Goal: Transaction & Acquisition: Purchase product/service

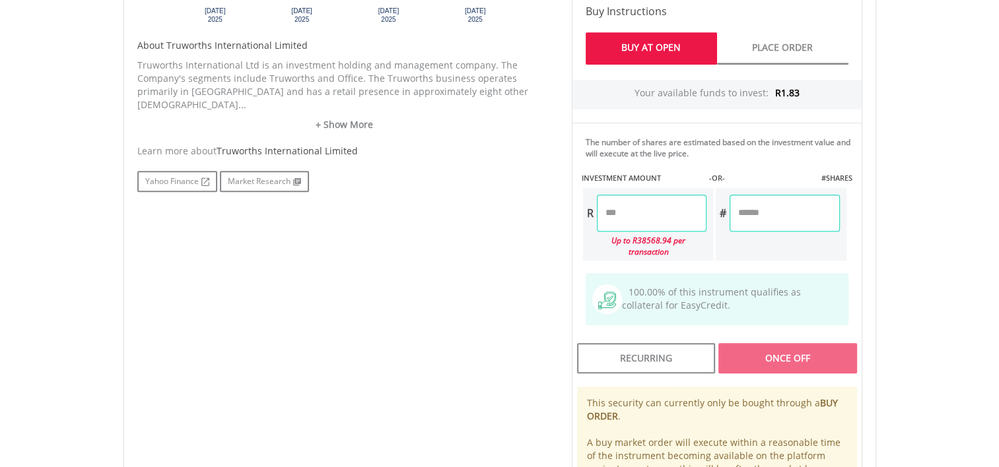
scroll to position [676, 0]
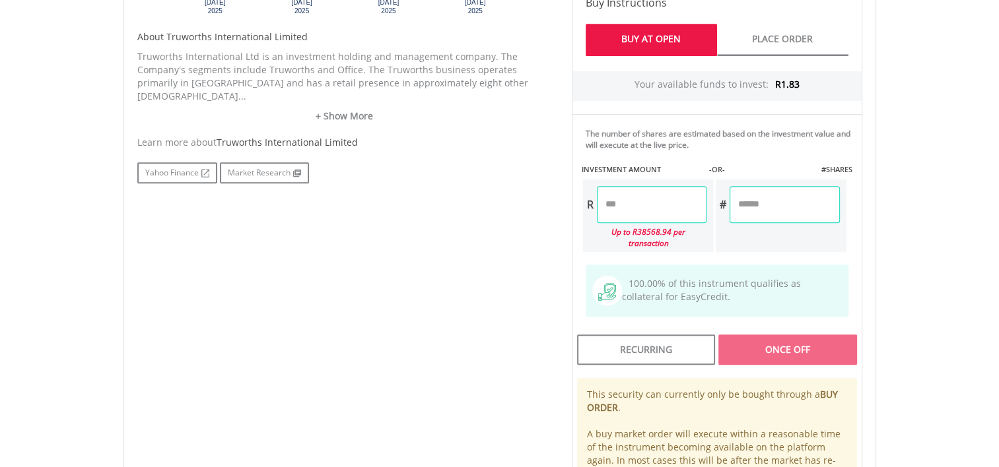
click at [634, 206] on input "number" at bounding box center [652, 204] width 110 height 37
type input "*"
type input "****"
type input "******"
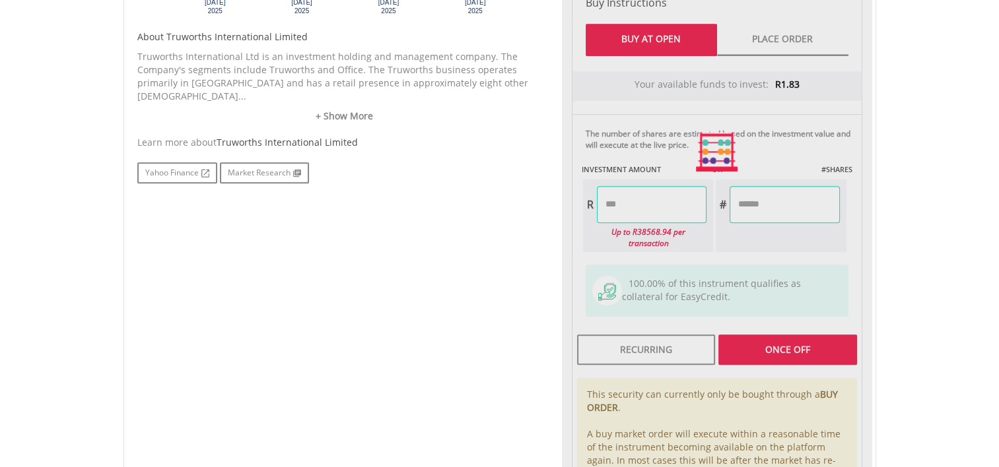
click at [795, 344] on div "Last Updated Price: 15-min. Delay* Price Update Cost: 0 Credits Market Closed S…" at bounding box center [717, 152] width 310 height 740
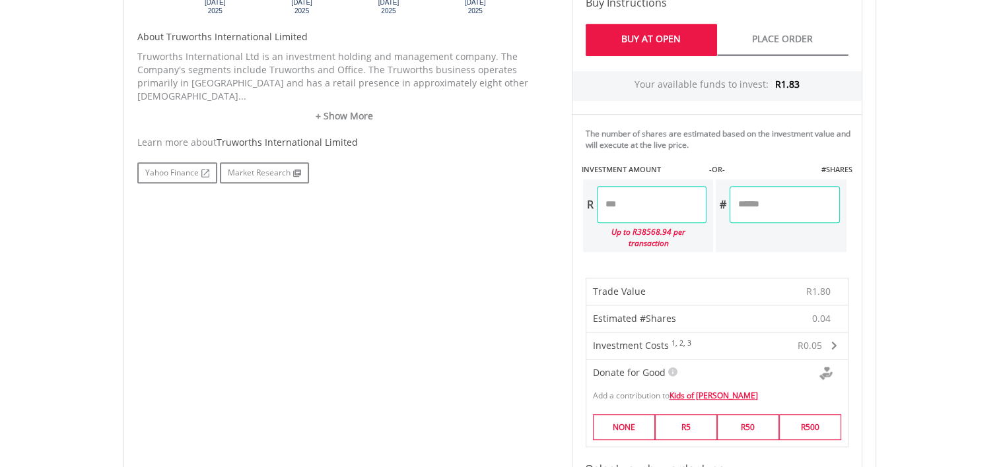
click at [640, 195] on input "****" at bounding box center [652, 204] width 110 height 37
type input "***"
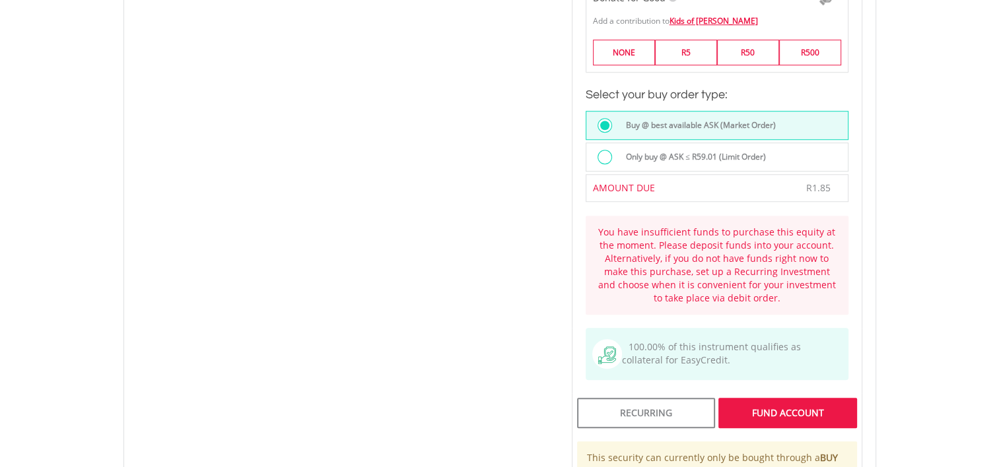
scroll to position [1059, 0]
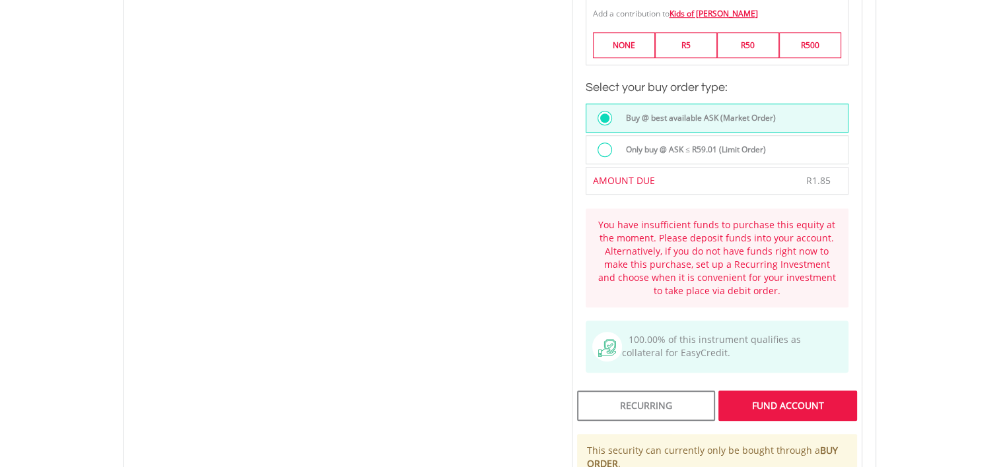
type input "****"
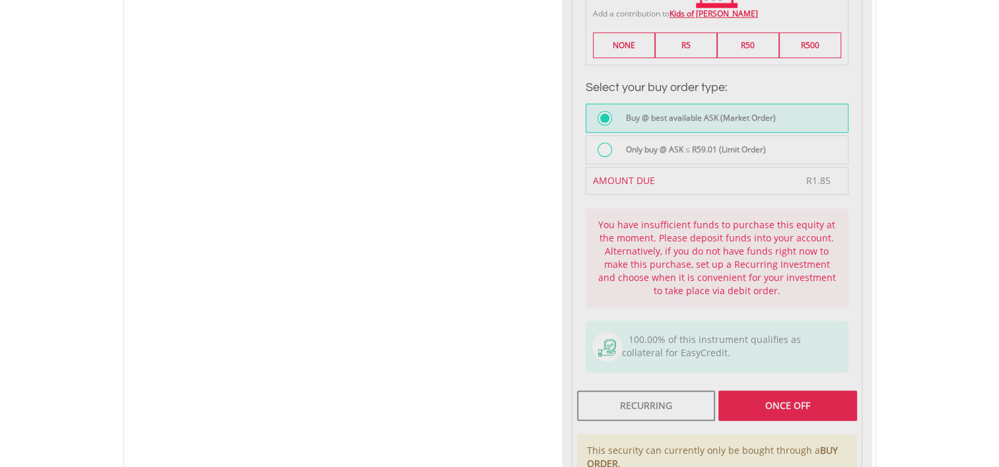
type input "******"
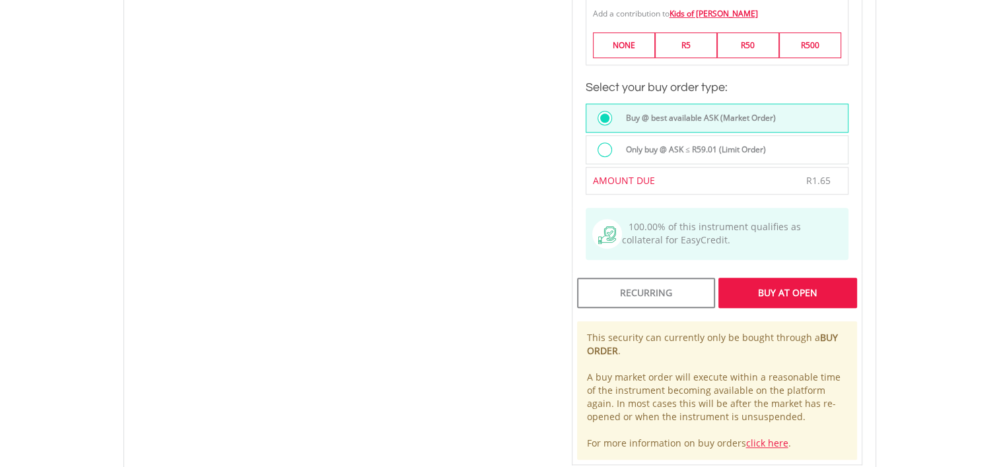
click at [787, 393] on div "This security can currently only be bought through a BUY ORDER . A buy market o…" at bounding box center [717, 390] width 280 height 139
click at [789, 278] on div "Buy At Open" at bounding box center [787, 293] width 138 height 30
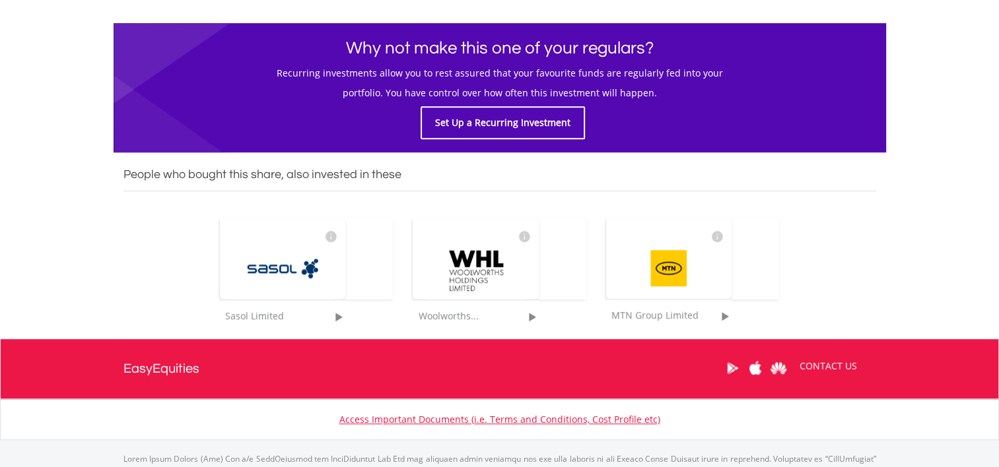
scroll to position [842, 0]
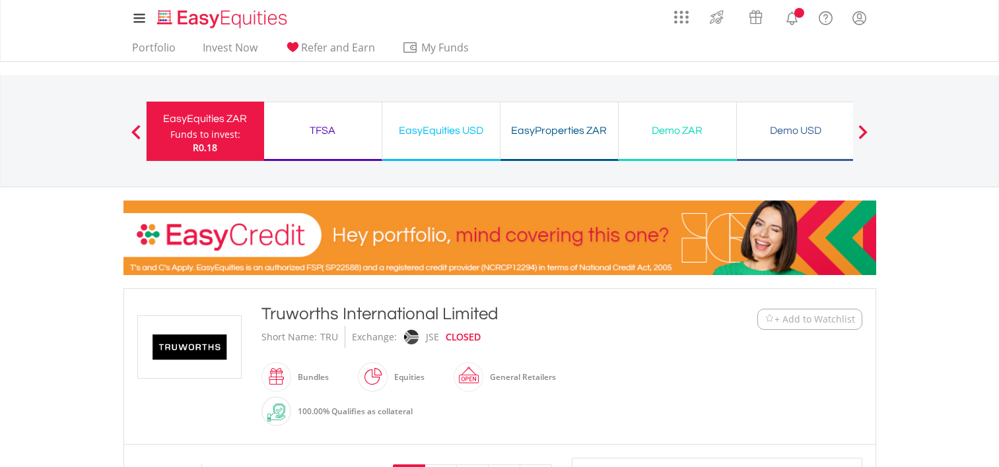
scroll to position [960, 0]
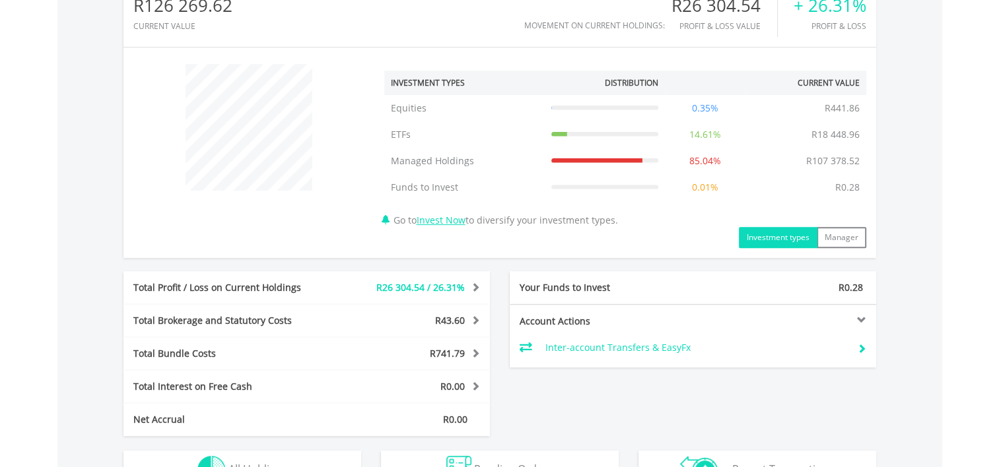
scroll to position [651, 0]
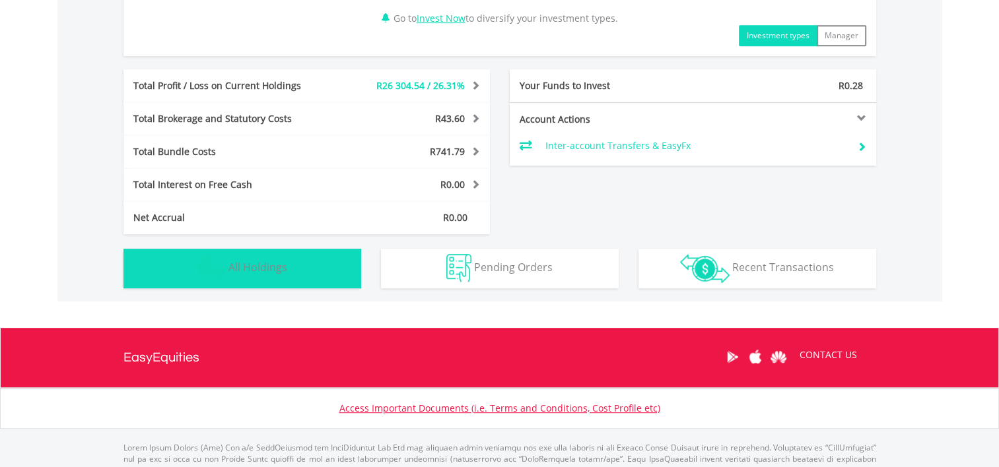
click at [272, 260] on span "All Holdings" at bounding box center [257, 267] width 59 height 15
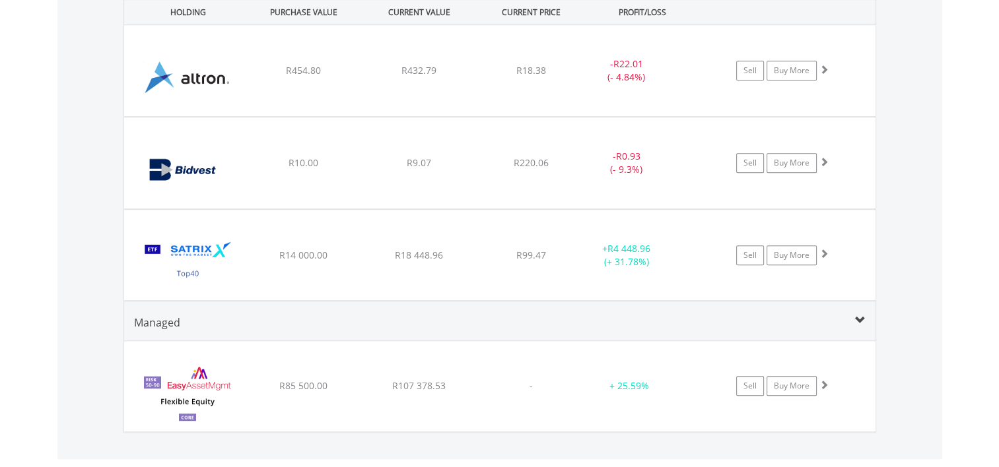
scroll to position [1013, 0]
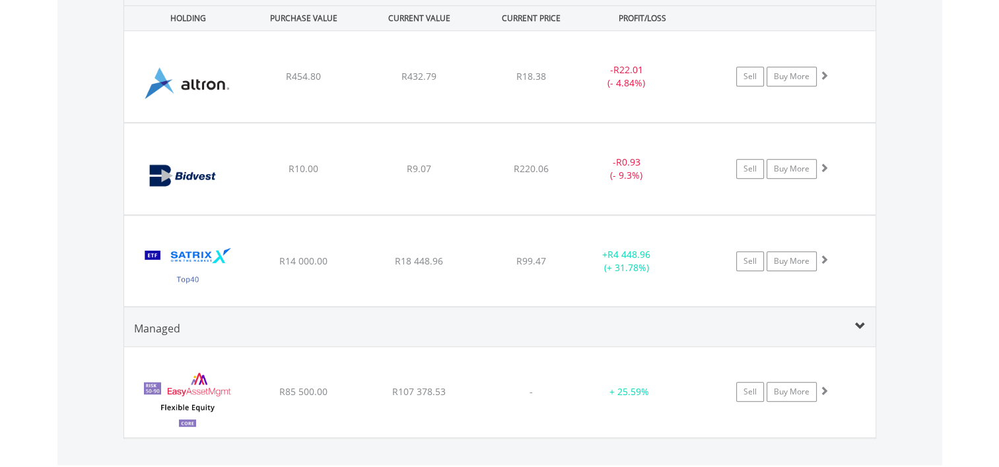
click at [847, 321] on div "Managed" at bounding box center [499, 334] width 751 height 26
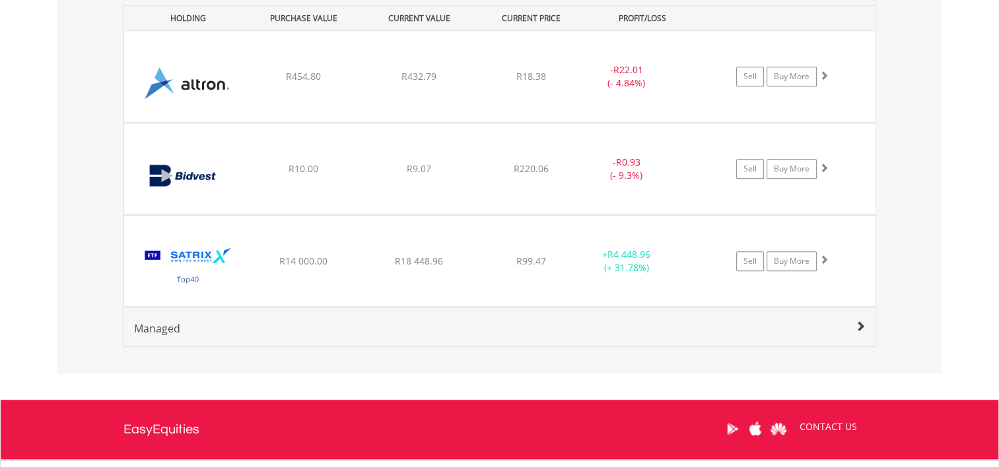
click at [861, 327] on span at bounding box center [860, 326] width 11 height 11
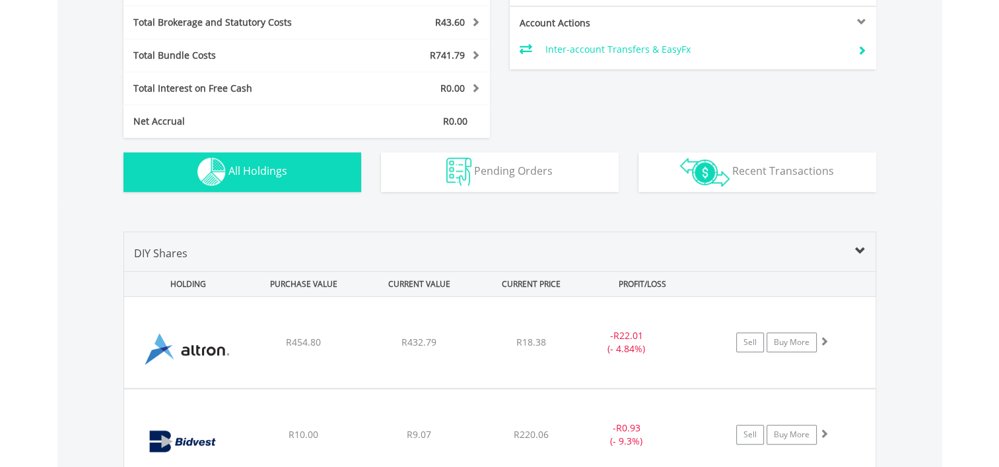
scroll to position [762, 0]
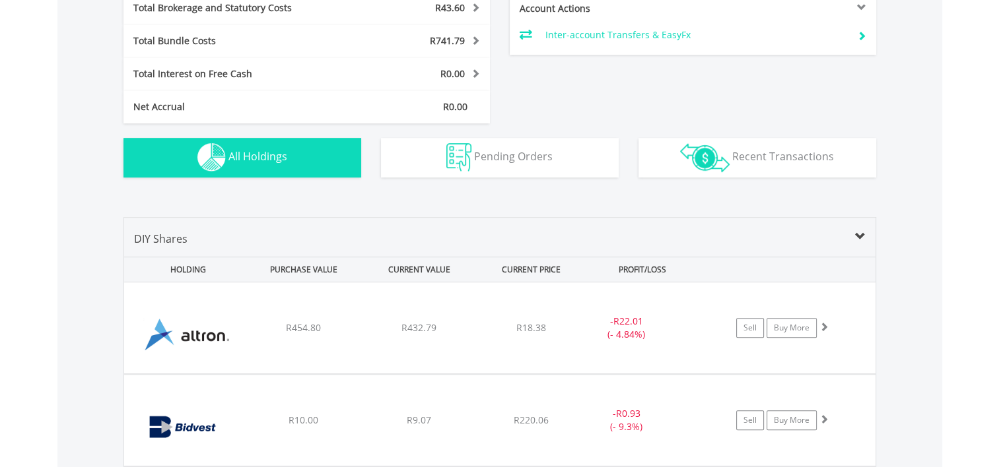
click at [851, 224] on div "DIY Shares HOLDING PURCHASE VALUE CURRENT VALUE CURRENT PRICE PROFIT/LOSS ﻿ Alt…" at bounding box center [499, 387] width 752 height 341
click at [852, 239] on div "DIY Shares" at bounding box center [499, 244] width 751 height 26
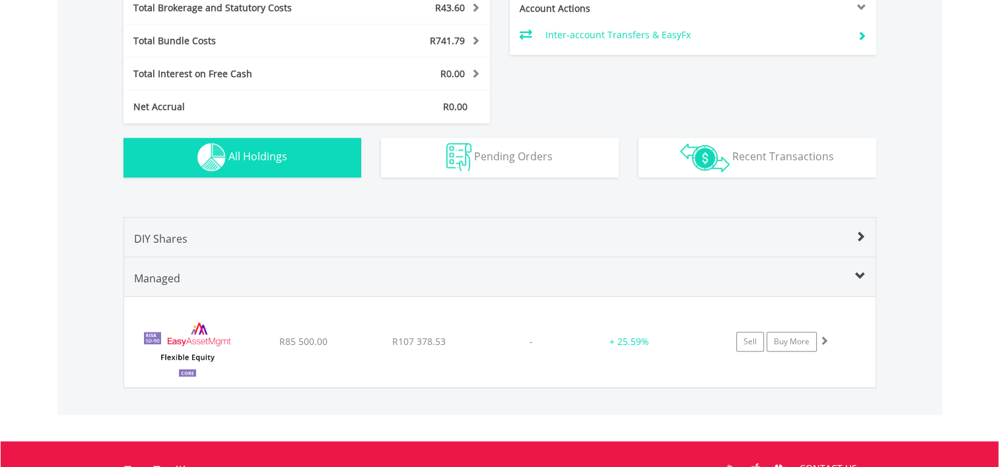
click at [853, 271] on div "Managed" at bounding box center [499, 284] width 751 height 26
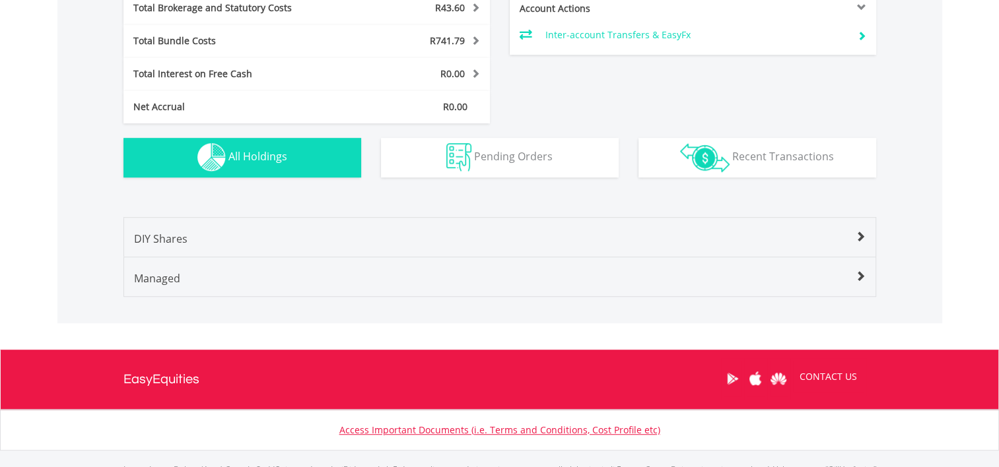
click at [861, 238] on span at bounding box center [860, 237] width 11 height 11
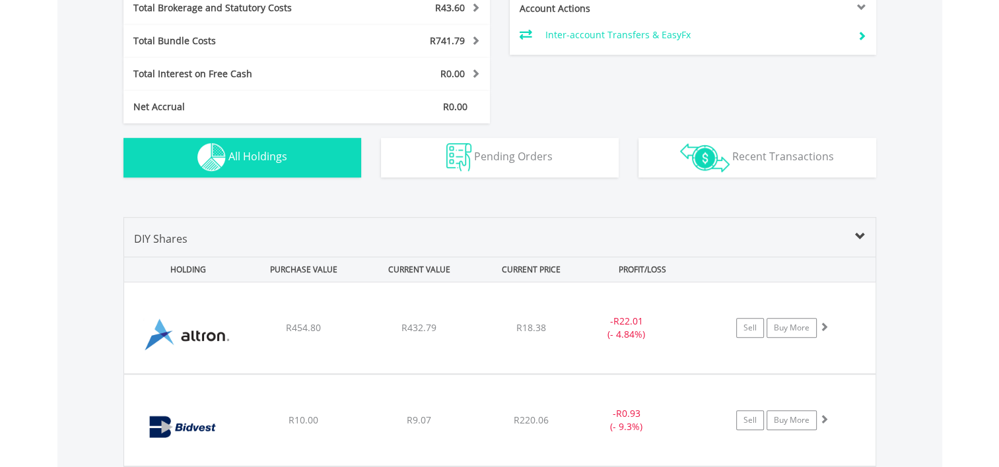
click at [861, 238] on span at bounding box center [860, 237] width 11 height 11
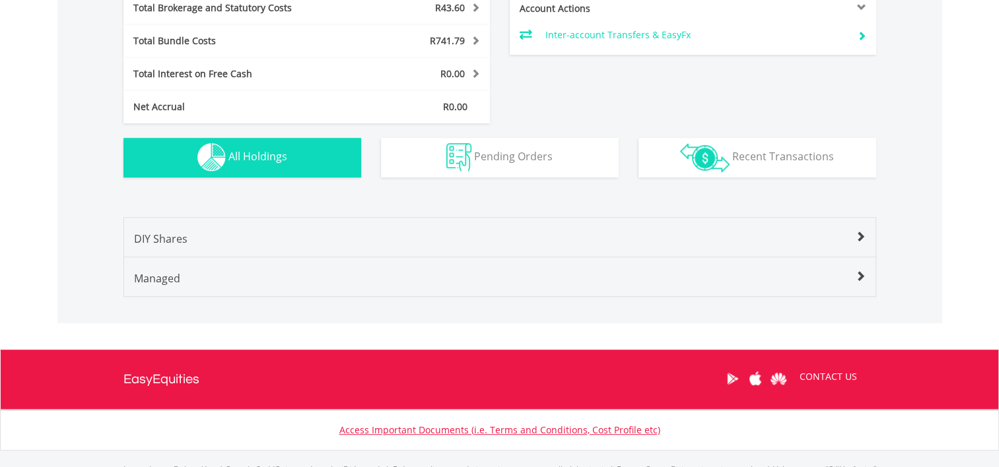
click at [853, 283] on div "Managed" at bounding box center [499, 284] width 751 height 26
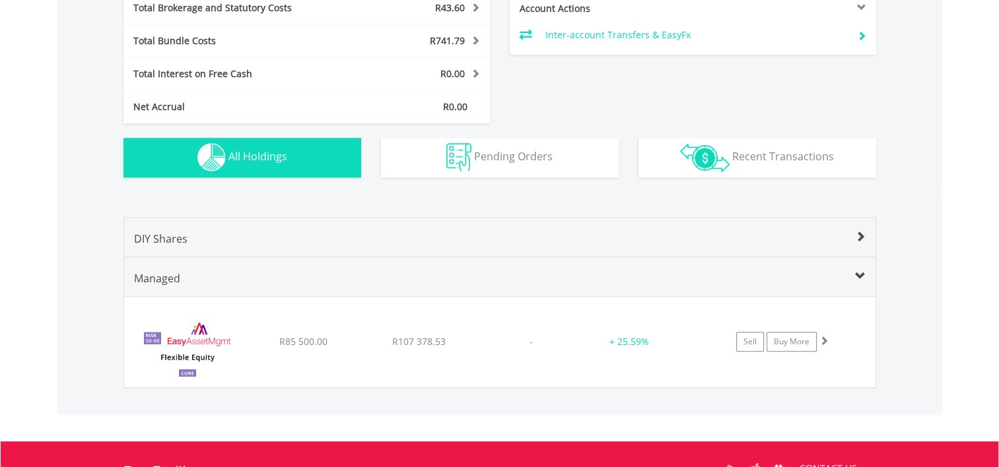
click at [853, 283] on div "Managed" at bounding box center [499, 284] width 751 height 26
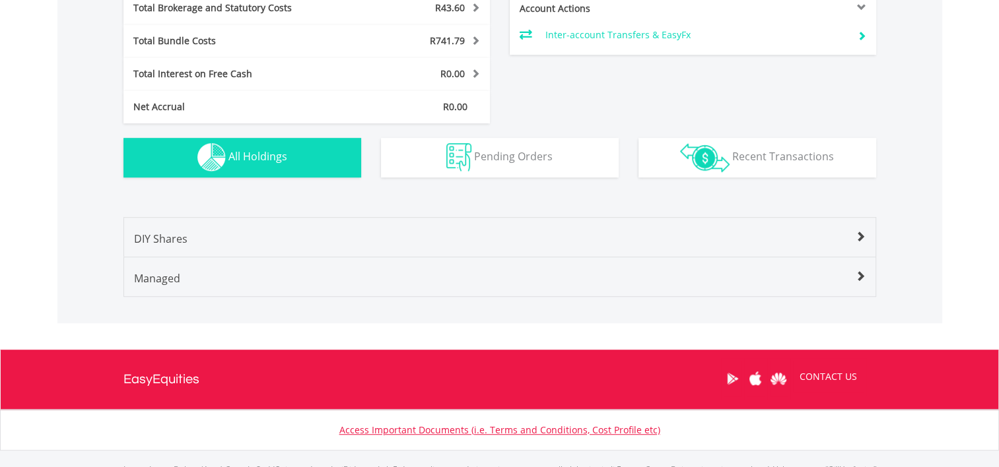
click at [853, 283] on div "Managed" at bounding box center [499, 284] width 751 height 26
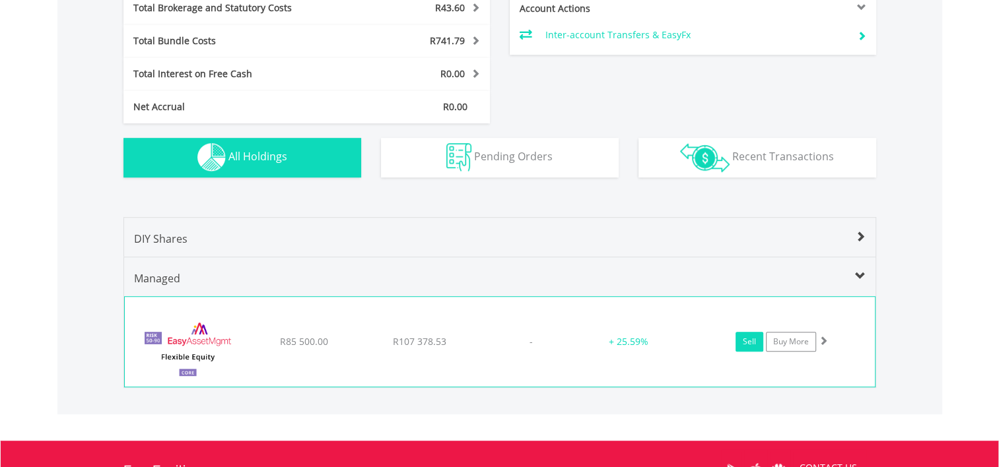
click at [746, 346] on link "Sell" at bounding box center [749, 342] width 28 height 20
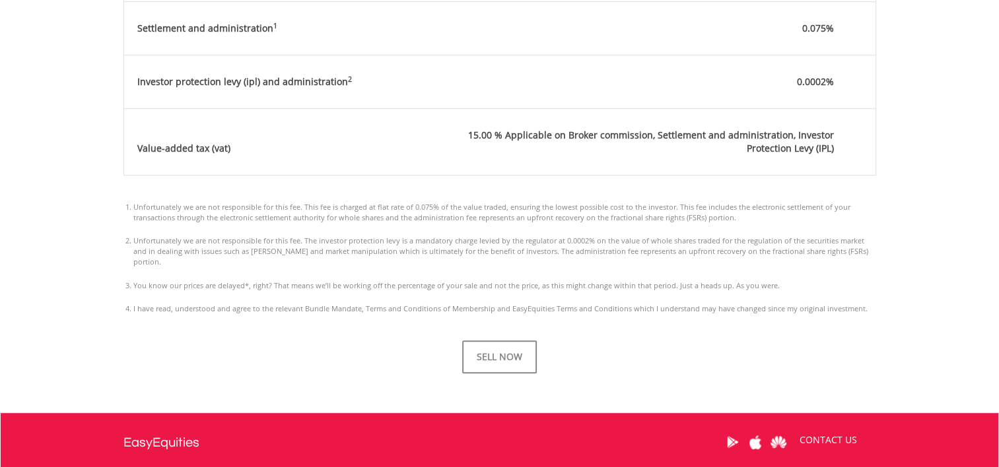
scroll to position [795, 0]
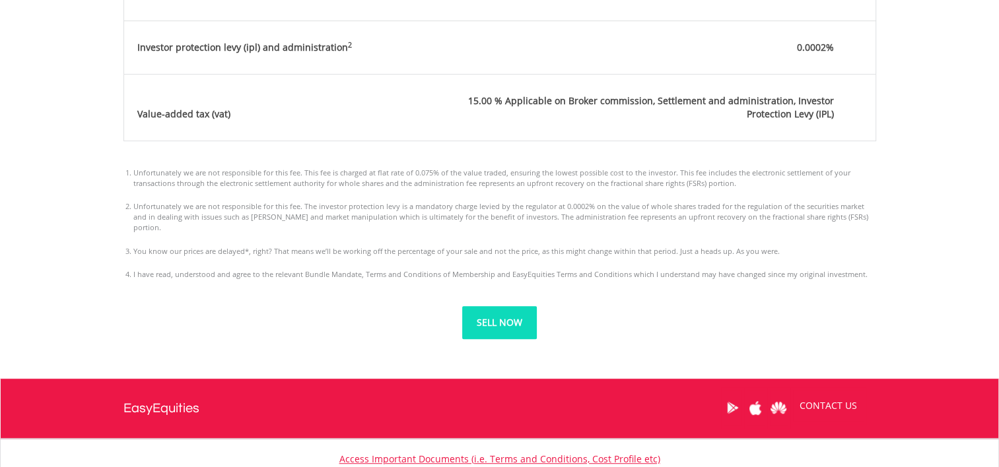
click at [506, 319] on button "SELL NOW" at bounding box center [499, 322] width 75 height 33
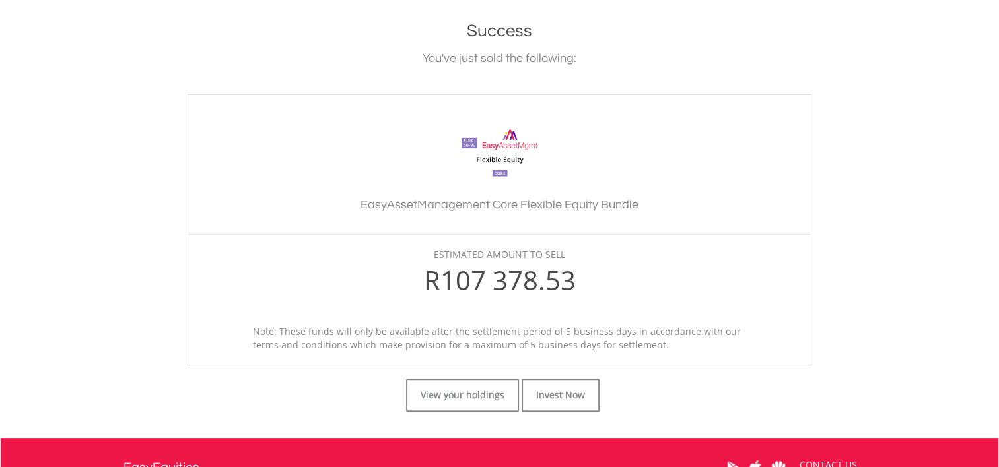
scroll to position [442, 0]
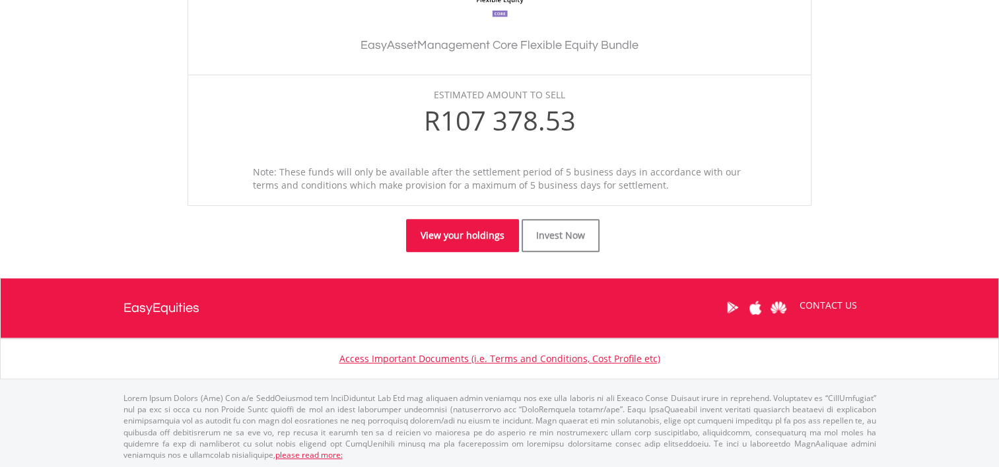
click at [489, 232] on link "View your holdings" at bounding box center [462, 235] width 113 height 33
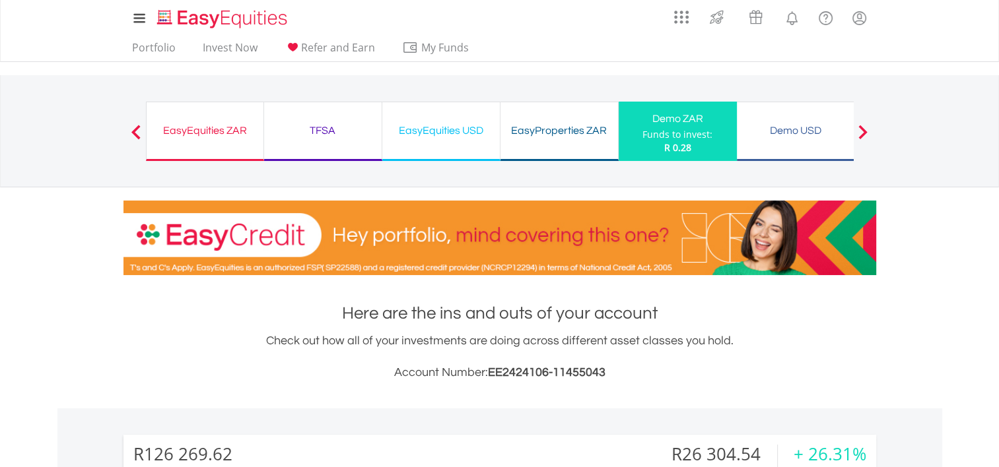
scroll to position [700, 0]
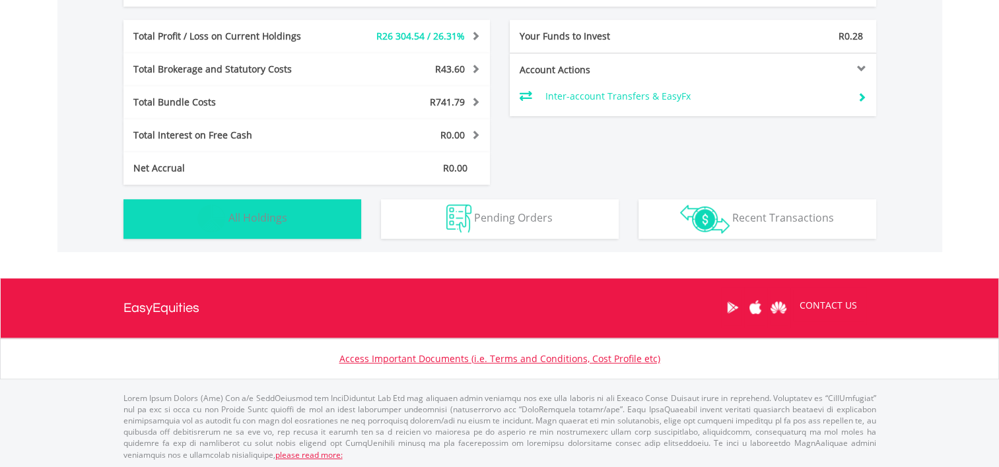
click at [335, 225] on button "Holdings All Holdings" at bounding box center [242, 219] width 238 height 40
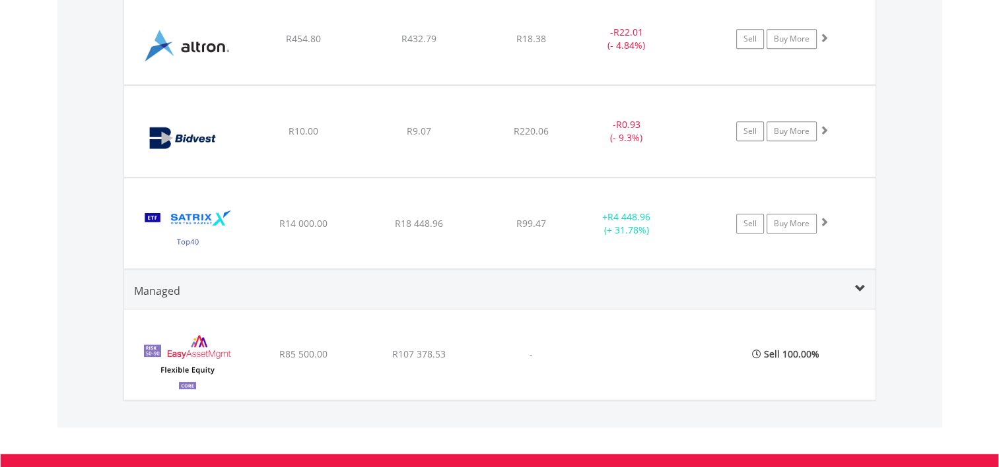
scroll to position [1008, 0]
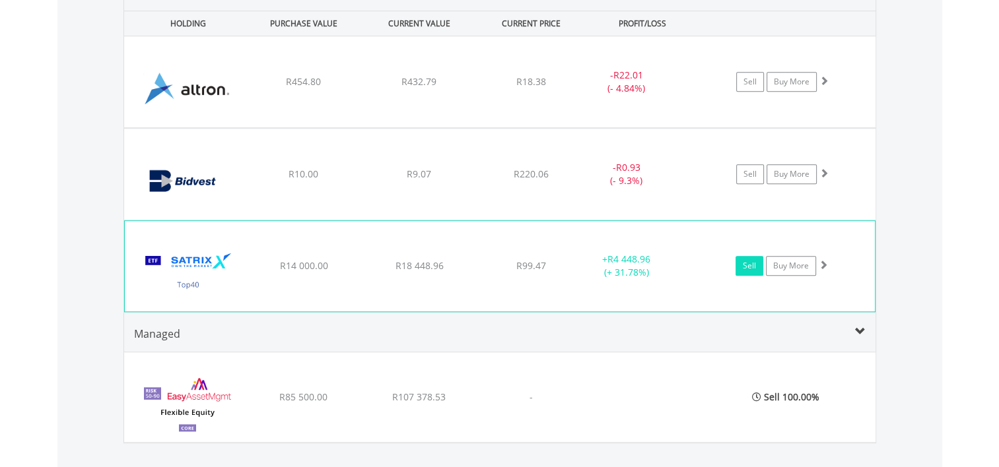
click at [756, 267] on link "Sell" at bounding box center [749, 266] width 28 height 20
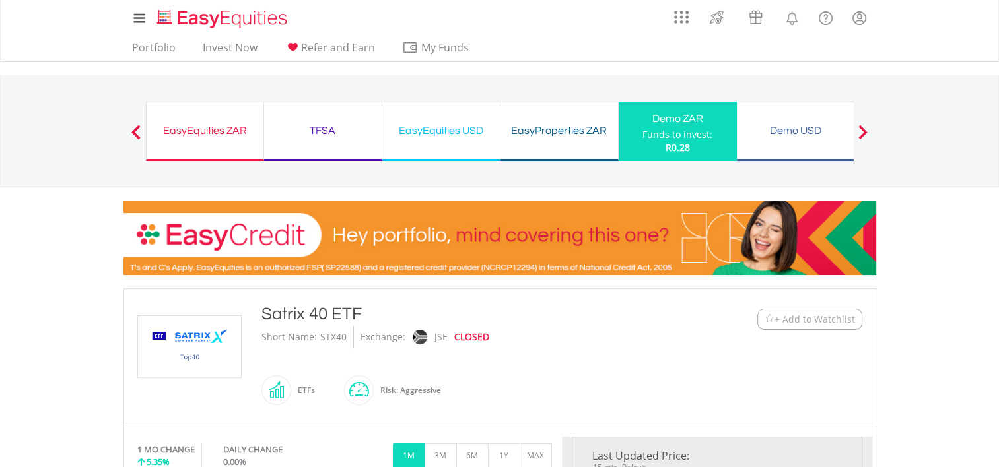
type input "********"
type input "******"
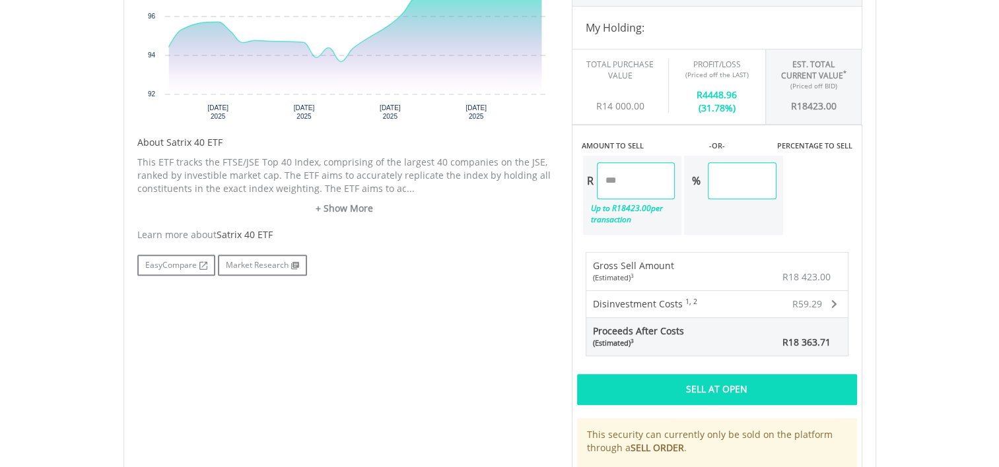
scroll to position [548, 0]
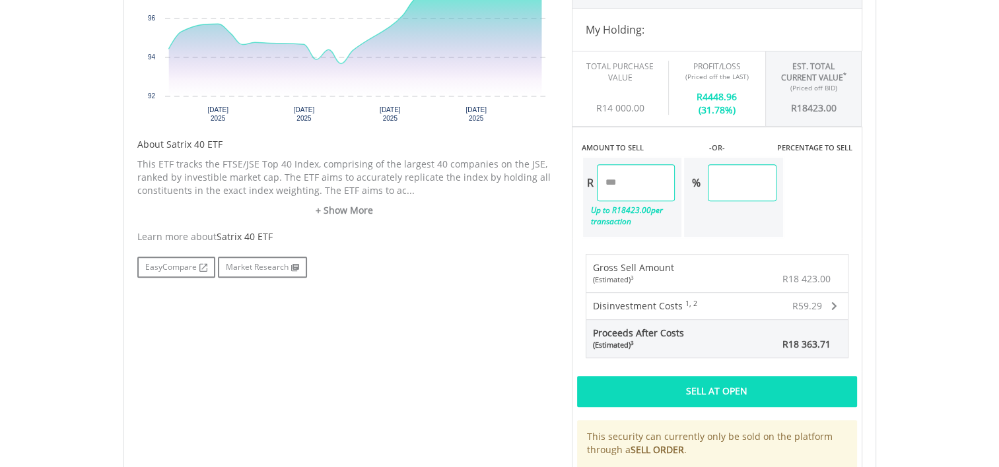
click at [737, 393] on div "Sell At Open" at bounding box center [717, 391] width 280 height 30
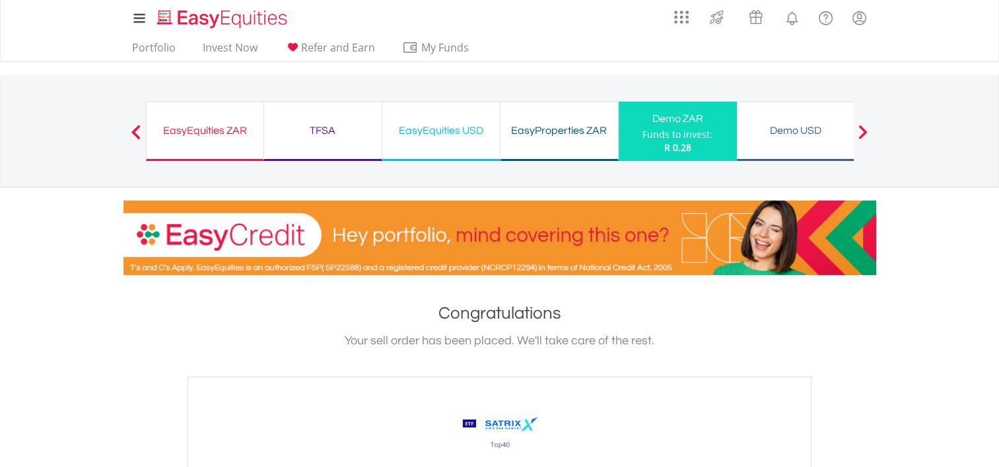
click at [693, 145] on div "R 0.28" at bounding box center [677, 147] width 70 height 13
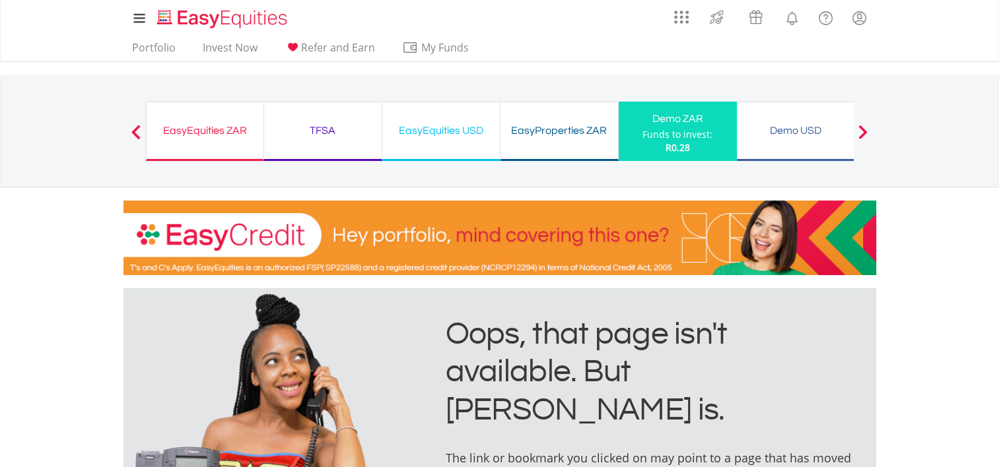
click at [684, 116] on div "Demo ZAR" at bounding box center [677, 119] width 102 height 18
click at [208, 150] on div "EasyEquities ZAR Funds to invest: R0.28" at bounding box center [205, 131] width 118 height 59
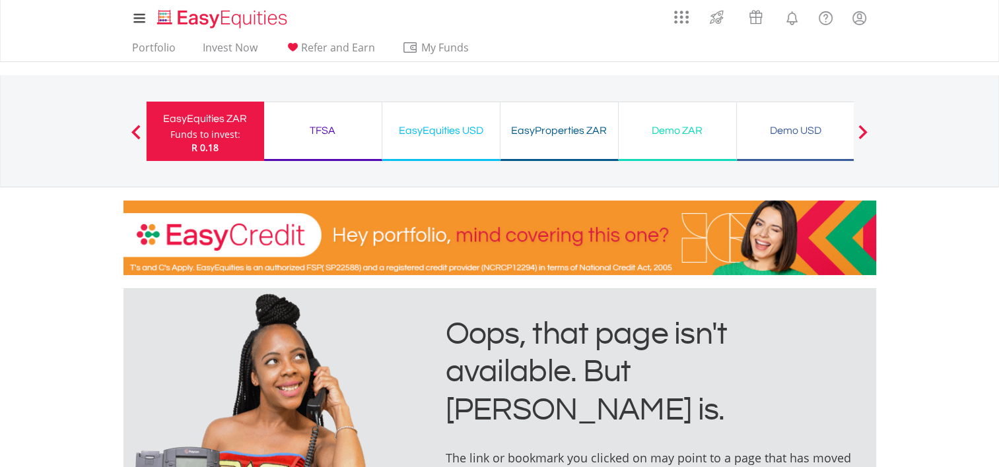
click at [186, 157] on div "EasyEquities ZAR Funds to invest: R 0.18" at bounding box center [205, 131] width 118 height 59
click at [858, 135] on span at bounding box center [862, 132] width 9 height 15
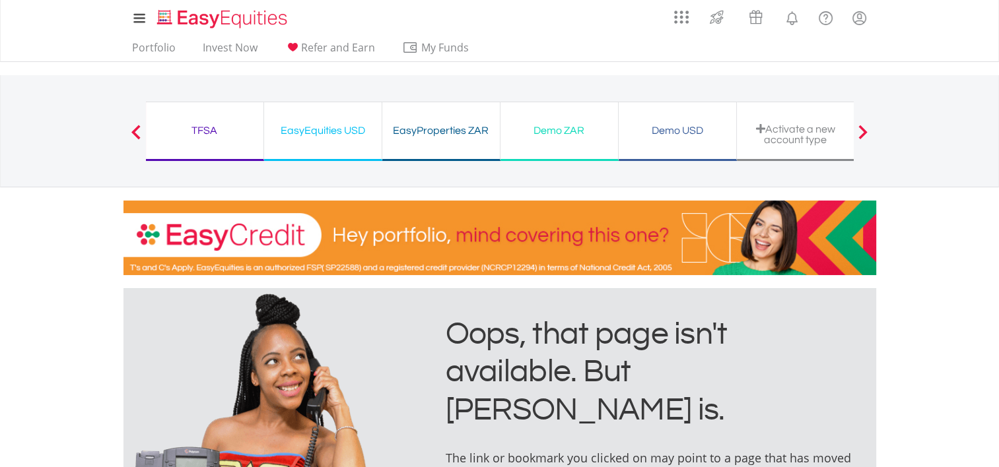
click at [858, 135] on span at bounding box center [862, 132] width 9 height 15
click at [583, 119] on div "Demo ZAR Funds to invest: R0.18" at bounding box center [559, 131] width 118 height 59
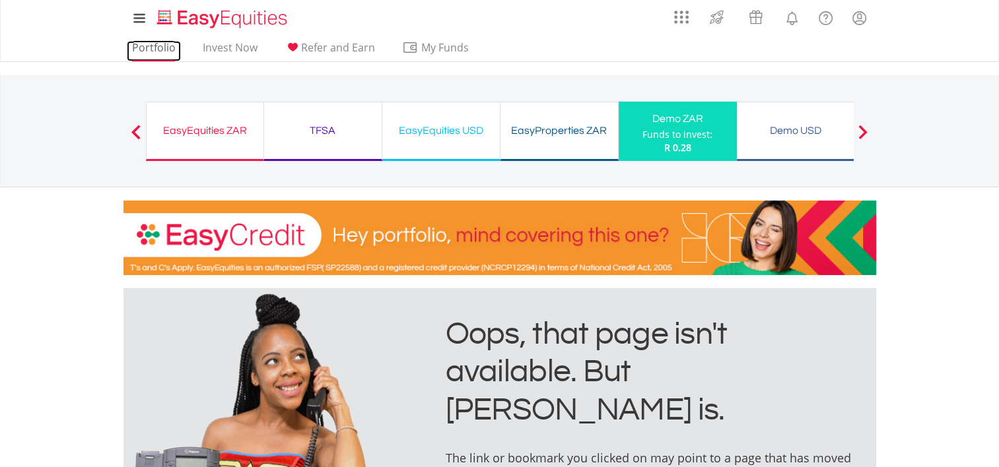
click at [145, 48] on link "Portfolio" at bounding box center [154, 51] width 54 height 20
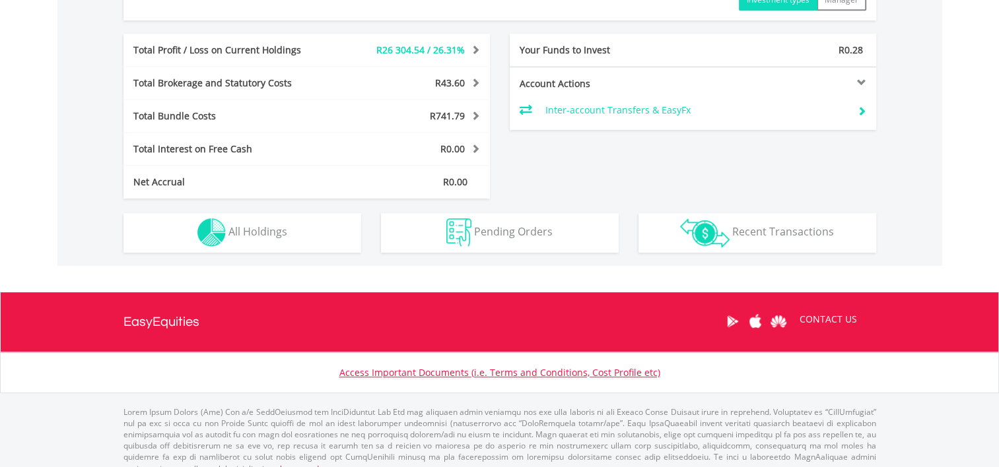
scroll to position [700, 0]
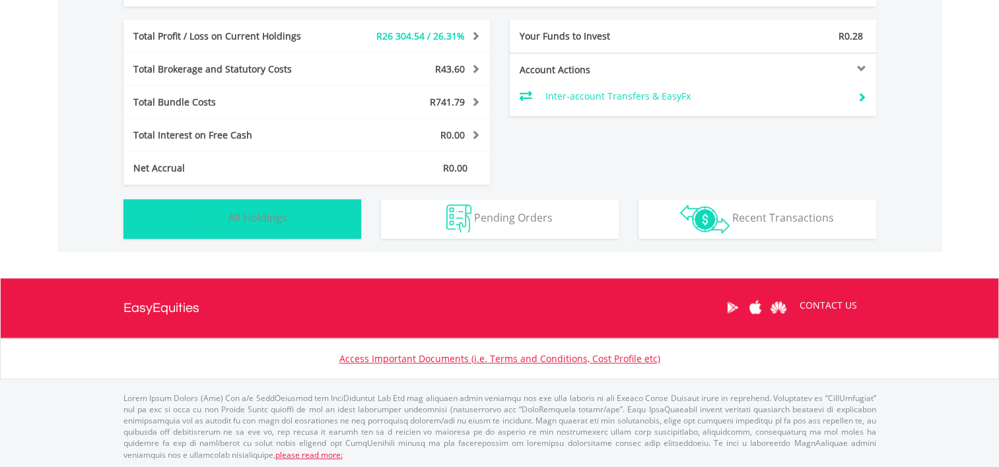
click at [280, 228] on button "Holdings All Holdings" at bounding box center [242, 219] width 238 height 40
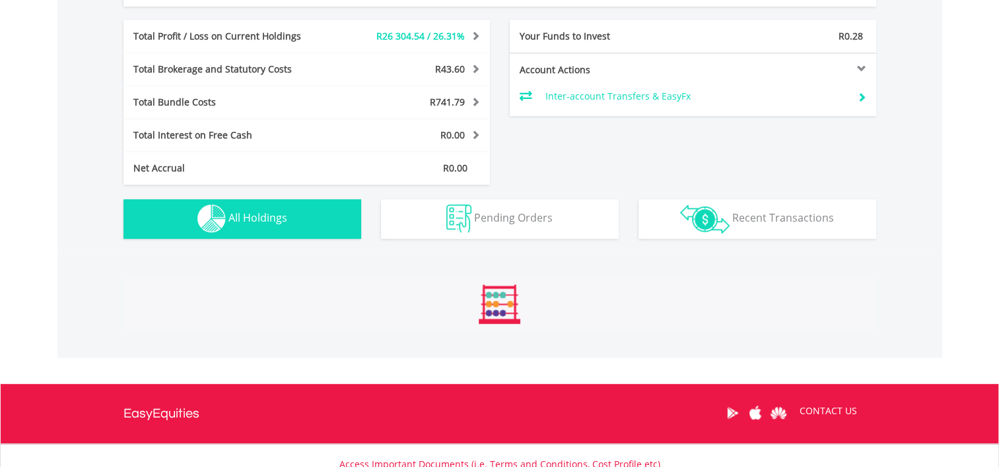
scroll to position [977, 0]
